Goal: Task Accomplishment & Management: Contribute content

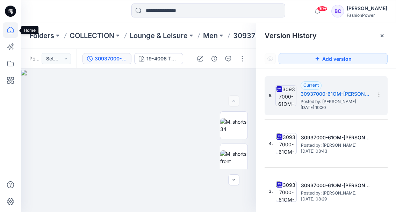
click at [11, 32] on icon at bounding box center [10, 29] width 15 height 15
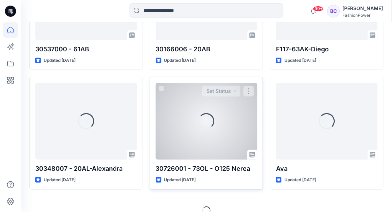
scroll to position [2916, 0]
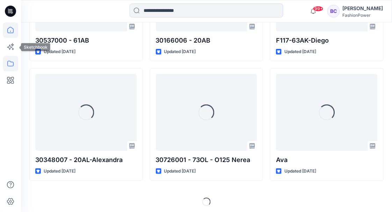
click at [7, 64] on icon at bounding box center [10, 63] width 15 height 15
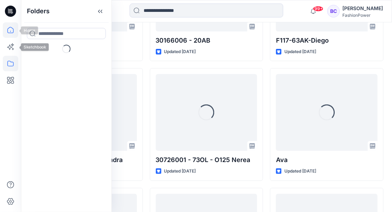
click at [9, 31] on icon at bounding box center [10, 29] width 15 height 15
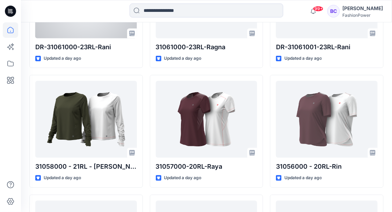
scroll to position [280, 0]
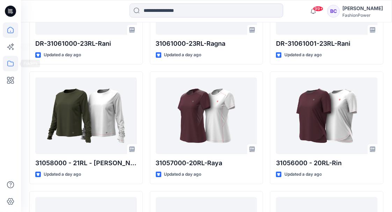
click at [10, 61] on icon at bounding box center [10, 63] width 15 height 15
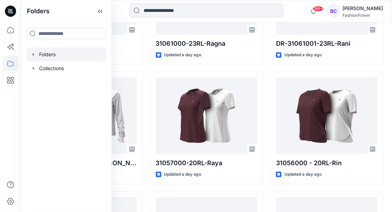
click at [32, 55] on icon "button" at bounding box center [34, 55] width 6 height 6
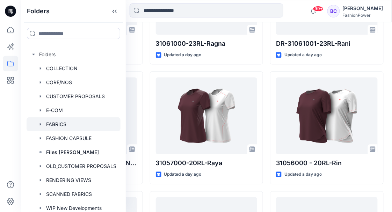
click at [51, 123] on div at bounding box center [74, 124] width 94 height 14
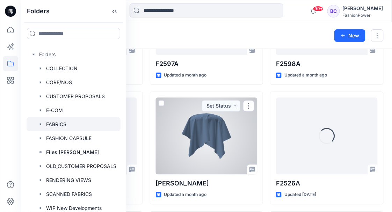
scroll to position [116, 0]
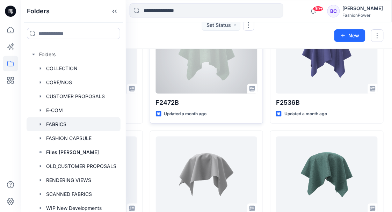
click at [199, 91] on div at bounding box center [207, 55] width 102 height 77
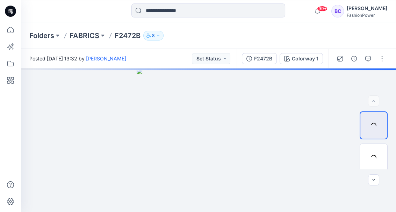
click at [255, 58] on div "F2472B" at bounding box center [263, 59] width 18 height 8
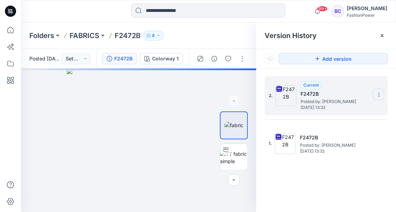
click at [380, 94] on icon at bounding box center [379, 95] width 6 height 6
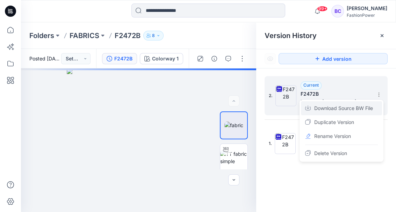
click at [368, 104] on div "Download Source BW File" at bounding box center [341, 108] width 81 height 14
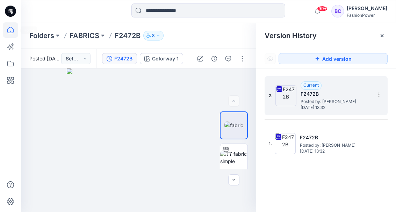
click at [10, 28] on icon at bounding box center [10, 29] width 15 height 15
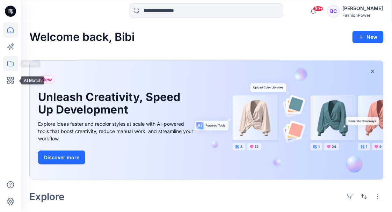
click at [10, 61] on icon at bounding box center [10, 64] width 6 height 6
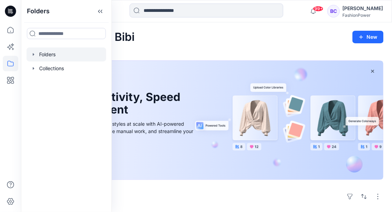
click at [31, 56] on icon "button" at bounding box center [34, 55] width 6 height 6
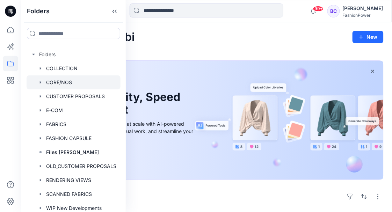
click at [41, 82] on icon "button" at bounding box center [40, 82] width 1 height 2
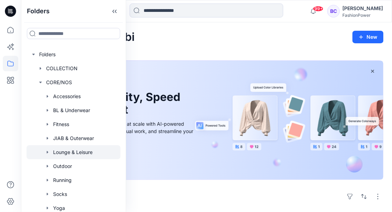
click at [71, 146] on div at bounding box center [74, 152] width 94 height 14
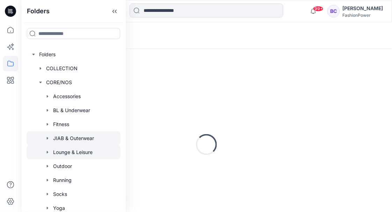
click at [73, 141] on div at bounding box center [74, 138] width 94 height 14
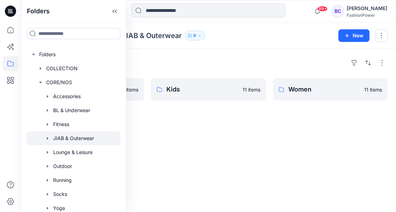
drag, startPoint x: 231, startPoint y: 63, endPoint x: 222, endPoint y: 64, distance: 9.1
click at [231, 62] on div "Folders" at bounding box center [208, 62] width 358 height 11
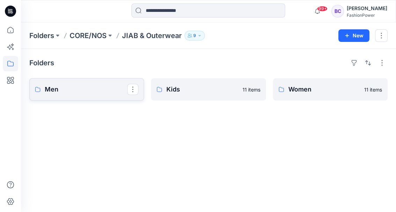
click at [87, 94] on p "Men" at bounding box center [86, 90] width 82 height 10
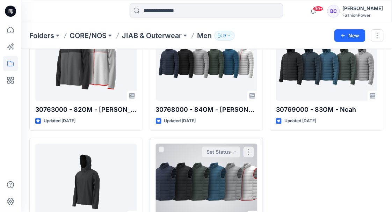
scroll to position [346, 0]
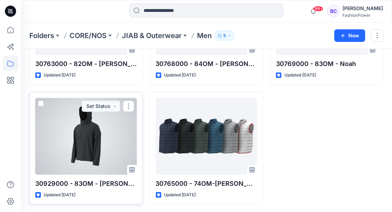
click at [96, 125] on div at bounding box center [86, 136] width 102 height 77
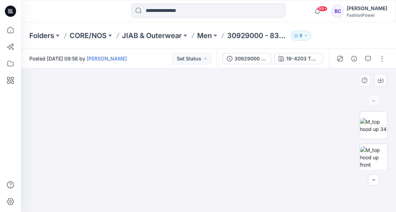
drag, startPoint x: 222, startPoint y: 106, endPoint x: 227, endPoint y: 114, distance: 9.5
click at [223, 114] on img at bounding box center [208, 124] width 349 height 177
click at [383, 151] on img at bounding box center [373, 157] width 27 height 22
click at [211, 38] on p "Men" at bounding box center [204, 36] width 15 height 10
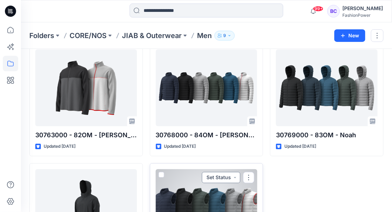
scroll to position [256, 0]
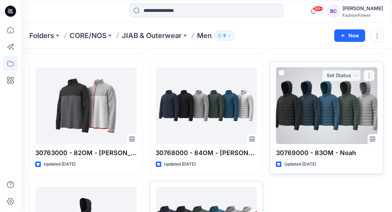
click at [335, 103] on div at bounding box center [327, 105] width 102 height 77
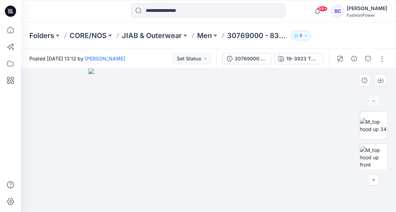
click at [280, 150] on img at bounding box center [208, 140] width 240 height 144
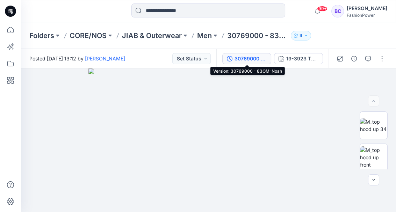
click at [235, 60] on div "30769000 - 83OM-Noah" at bounding box center [250, 59] width 32 height 8
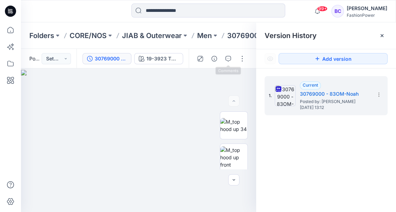
click at [250, 61] on div at bounding box center [221, 59] width 65 height 20
click at [246, 61] on button "button" at bounding box center [242, 58] width 11 height 11
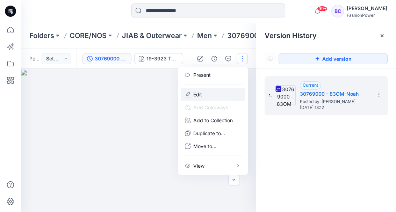
click at [201, 91] on p "Edit" at bounding box center [197, 94] width 9 height 7
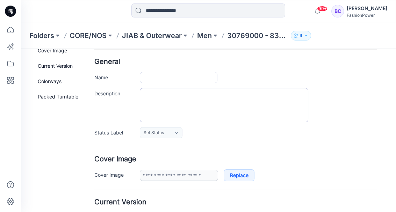
type input "**********"
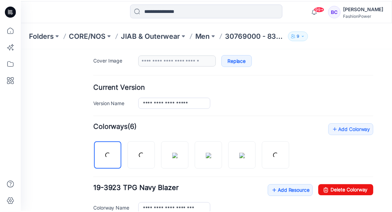
scroll to position [169, 0]
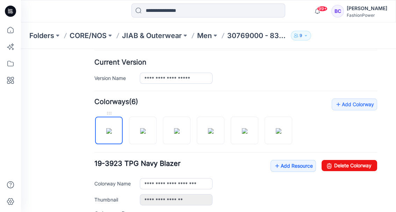
drag, startPoint x: 107, startPoint y: 130, endPoint x: 119, endPoint y: 123, distance: 14.1
click at [128, 127] on div at bounding box center [195, 127] width 203 height 36
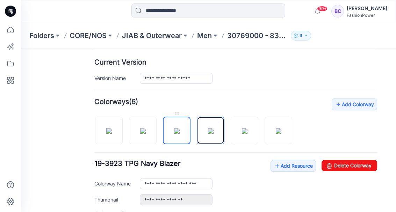
drag, startPoint x: 216, startPoint y: 132, endPoint x: 181, endPoint y: 132, distance: 34.2
click at [170, 133] on div at bounding box center [195, 127] width 203 height 36
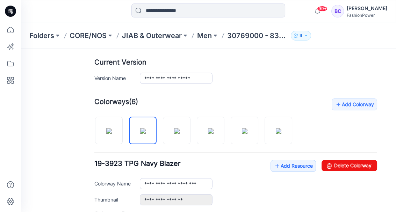
click at [244, 90] on form "**********" at bounding box center [235, 160] width 283 height 482
click at [209, 36] on p "Men" at bounding box center [204, 36] width 15 height 10
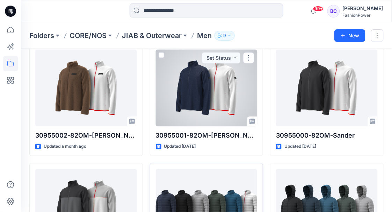
scroll to position [256, 0]
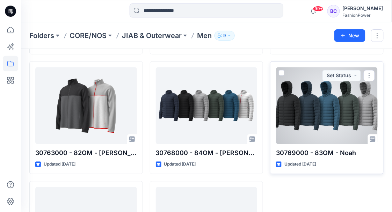
click at [362, 102] on div at bounding box center [327, 105] width 102 height 77
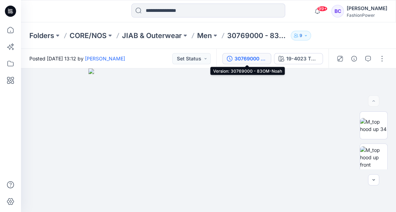
click at [249, 59] on div "30769000 - 83OM-Noah" at bounding box center [250, 59] width 32 height 8
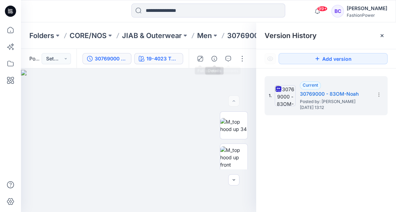
click at [180, 59] on button "19-4023 TPG Moonless Night" at bounding box center [158, 58] width 49 height 11
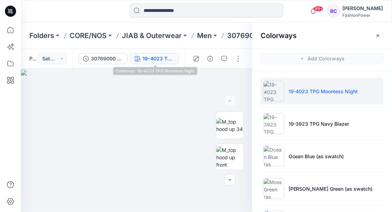
click at [130, 57] on div "30769000 - 83OM-Noah 19-4023 TPG Moonless Night" at bounding box center [129, 59] width 112 height 20
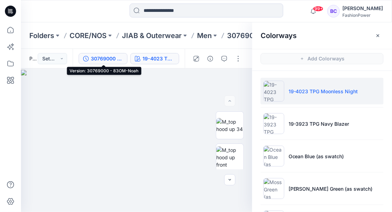
click at [121, 59] on div "30769000 - 83OM-Noah" at bounding box center [107, 59] width 32 height 8
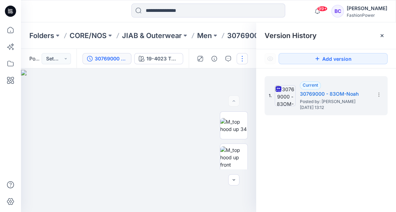
click at [241, 59] on button "button" at bounding box center [242, 58] width 11 height 11
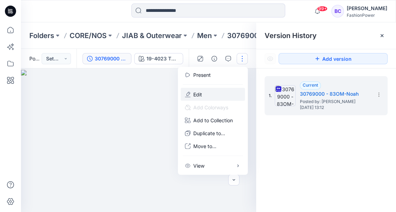
click at [205, 97] on button "Edit" at bounding box center [213, 94] width 64 height 13
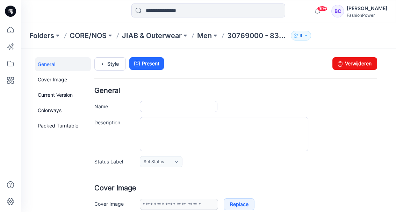
type input "**********"
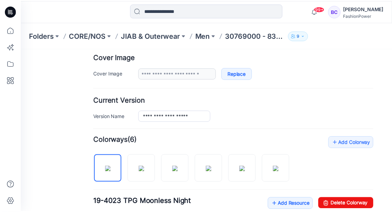
scroll to position [163, 0]
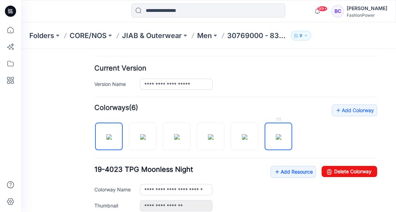
click at [281, 139] on img at bounding box center [279, 137] width 6 height 6
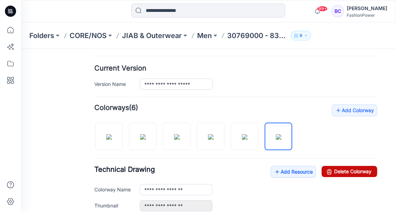
click at [356, 172] on link "Delete Colorway" at bounding box center [349, 171] width 56 height 11
type input "**********"
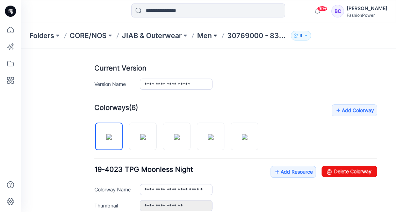
click at [214, 36] on button at bounding box center [215, 36] width 7 height 10
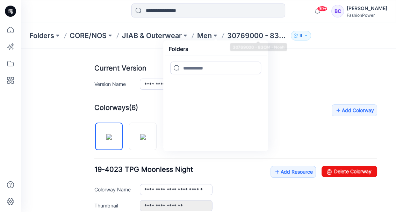
click at [238, 38] on p "30769000 - 83OM - Noah" at bounding box center [257, 36] width 61 height 10
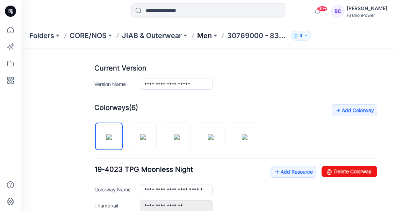
click at [201, 39] on p "Men" at bounding box center [204, 36] width 15 height 10
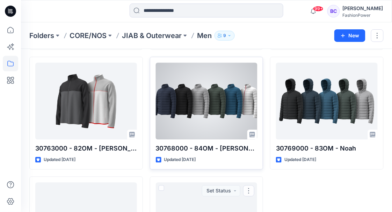
scroll to position [253, 0]
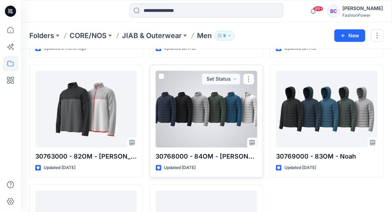
click at [212, 104] on div at bounding box center [207, 109] width 102 height 77
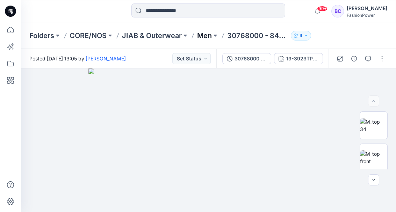
click at [210, 35] on p "Men" at bounding box center [204, 36] width 15 height 10
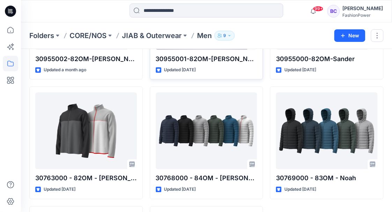
scroll to position [280, 0]
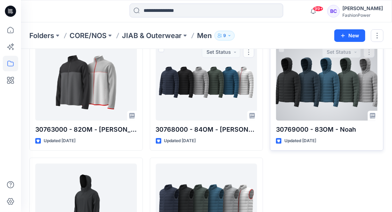
click at [316, 85] on div at bounding box center [327, 82] width 102 height 77
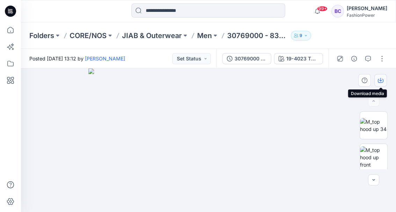
click at [379, 80] on icon "button" at bounding box center [380, 79] width 3 height 3
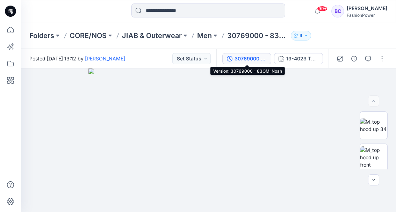
click at [250, 57] on div "30769000 - 83OM-Noah" at bounding box center [250, 59] width 32 height 8
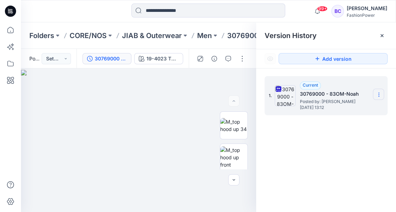
click at [380, 94] on icon at bounding box center [379, 95] width 6 height 6
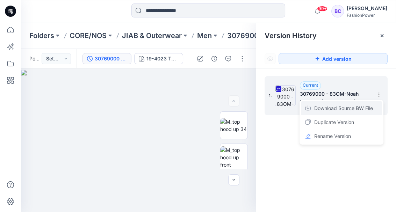
click at [356, 105] on span "Download Source BW File" at bounding box center [343, 108] width 59 height 8
